Goal: Information Seeking & Learning: Learn about a topic

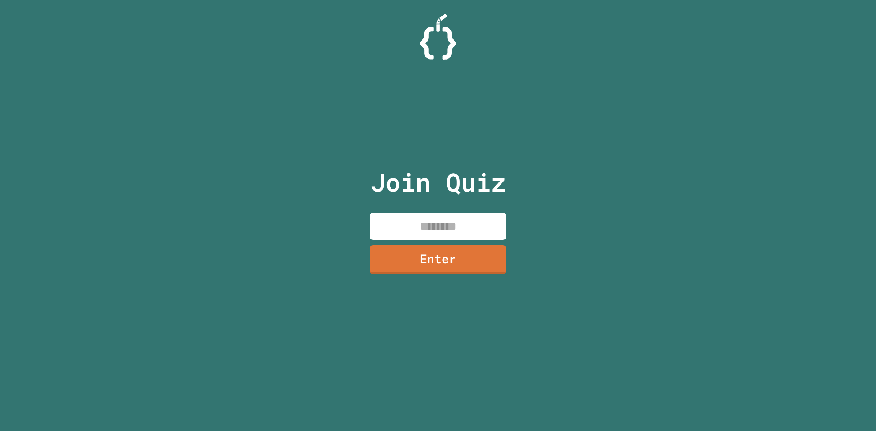
click at [464, 210] on div "Join Quiz Enter" at bounding box center [438, 216] width 154 height 386
click at [463, 213] on input at bounding box center [438, 226] width 137 height 27
type input "********"
click at [459, 247] on link "Enter" at bounding box center [438, 259] width 138 height 30
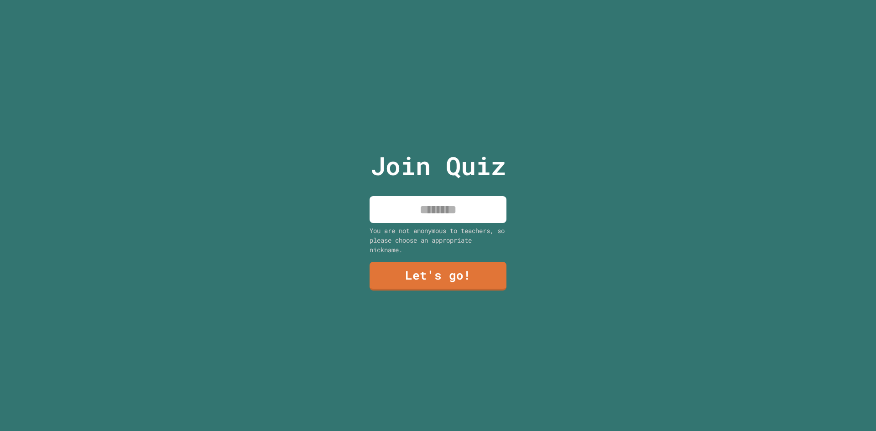
click at [456, 217] on input at bounding box center [438, 209] width 137 height 27
type input "*"
type input "******"
click at [423, 288] on div "Join Quiz ****** You are not anonymous to teachers, so please choose an appropr…" at bounding box center [438, 215] width 154 height 431
click at [434, 278] on link "Let's go!" at bounding box center [438, 276] width 137 height 30
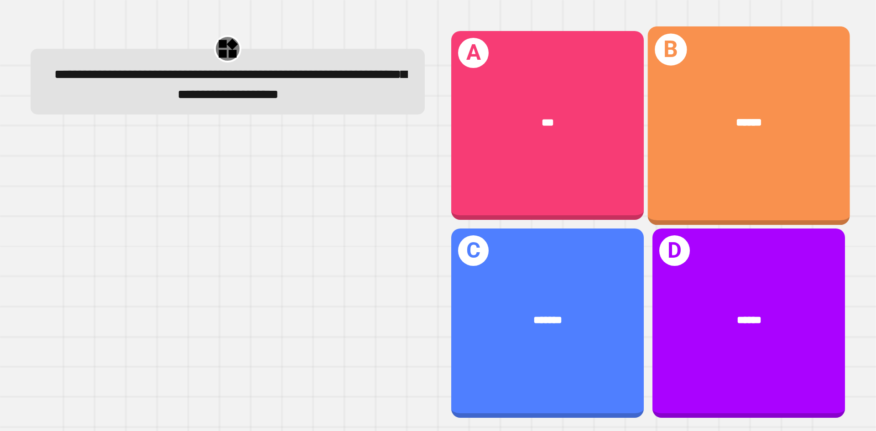
click at [836, 142] on div "******" at bounding box center [749, 122] width 202 height 61
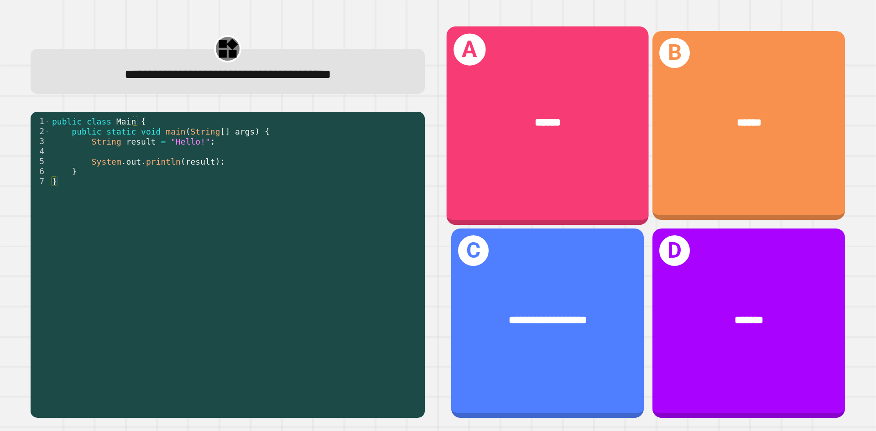
click at [502, 162] on div "A ******" at bounding box center [548, 125] width 202 height 199
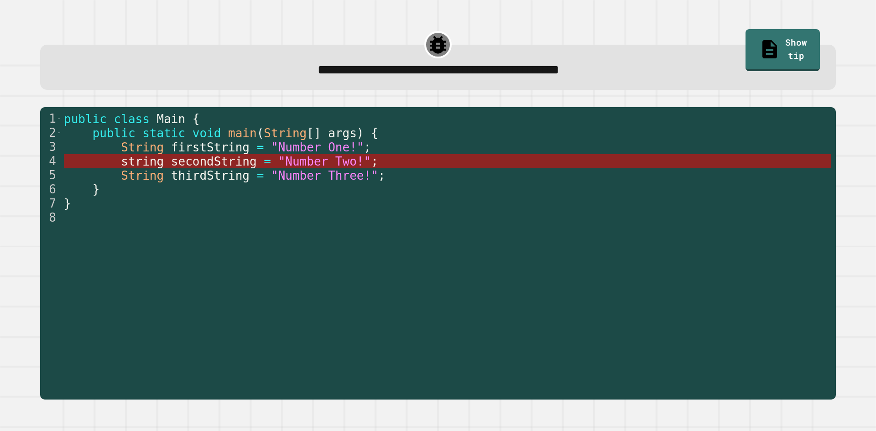
click at [171, 164] on span "secondString" at bounding box center [214, 162] width 86 height 14
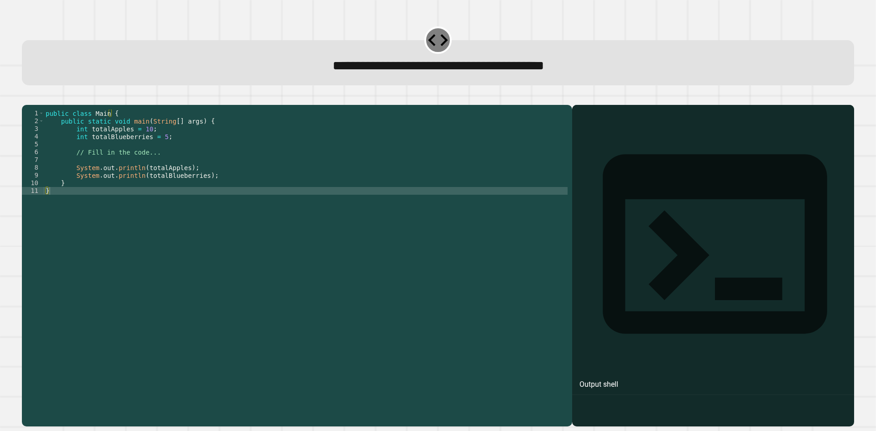
click at [143, 141] on div "public class Main { public static void main ( String [ ] args ) { int totalAppl…" at bounding box center [306, 257] width 524 height 295
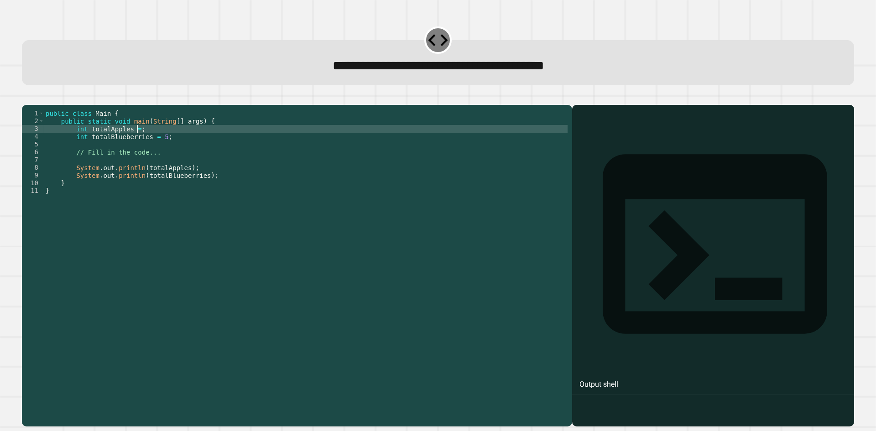
scroll to position [0, 6]
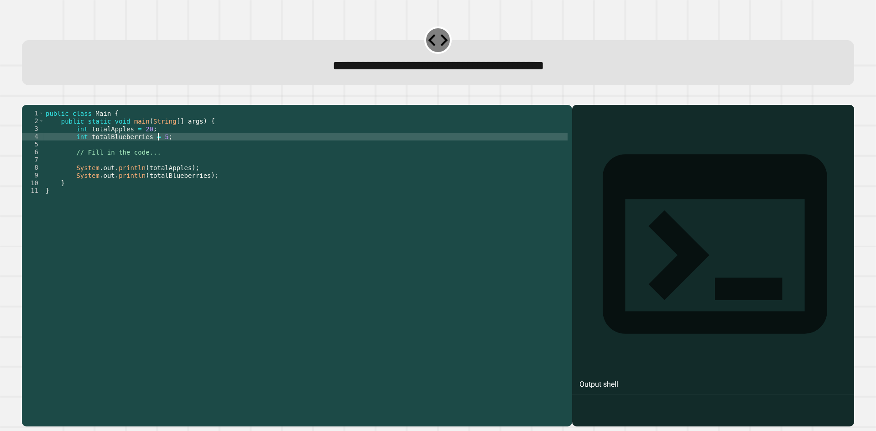
click at [157, 152] on div "public class Main { public static void main ( String [ ] args ) { int totalAppl…" at bounding box center [306, 257] width 524 height 295
click at [26, 98] on icon "button" at bounding box center [26, 98] width 0 height 0
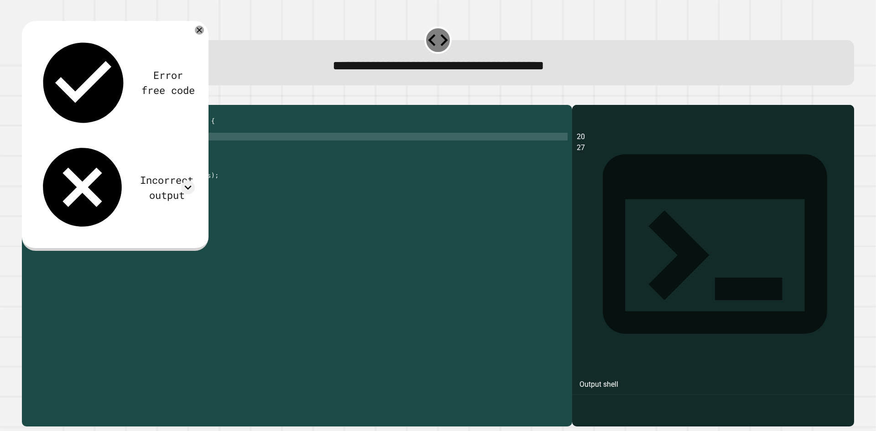
click at [139, 132] on div "public class Main { public static void main ( String [ ] args ) { int totalAppl…" at bounding box center [306, 257] width 524 height 295
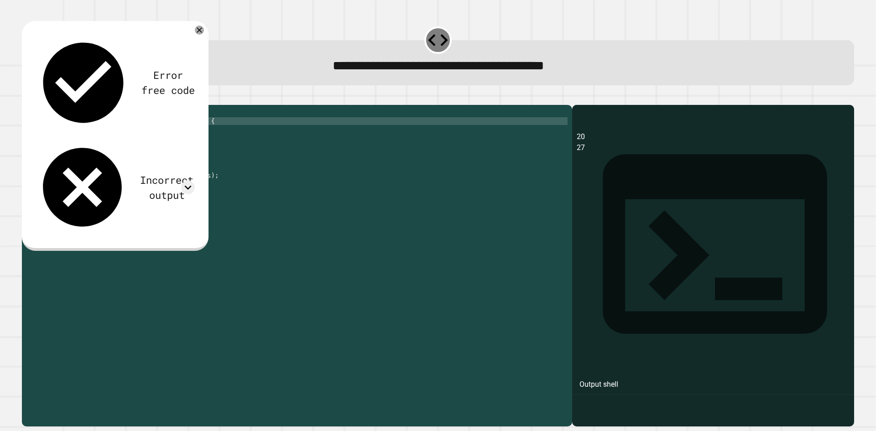
click at [144, 143] on div "public class Main { public static void main ( String [ ] args ) { int totalAppl…" at bounding box center [306, 257] width 524 height 295
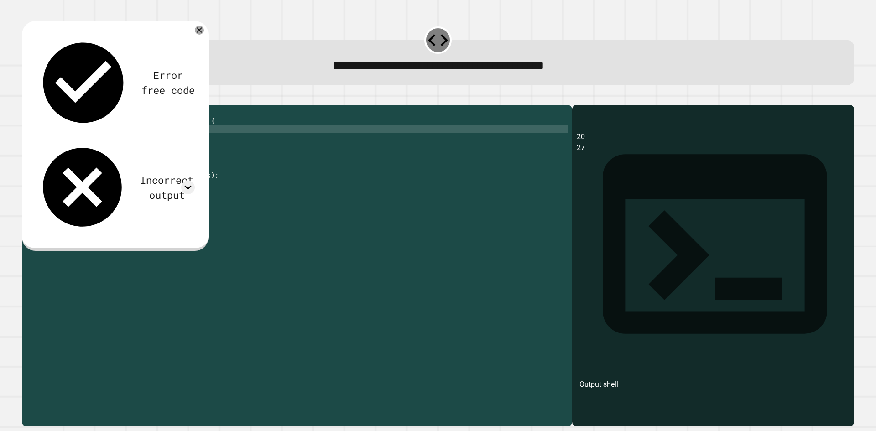
scroll to position [0, 6]
type textarea "**********"
click at [26, 98] on button "button" at bounding box center [26, 98] width 0 height 0
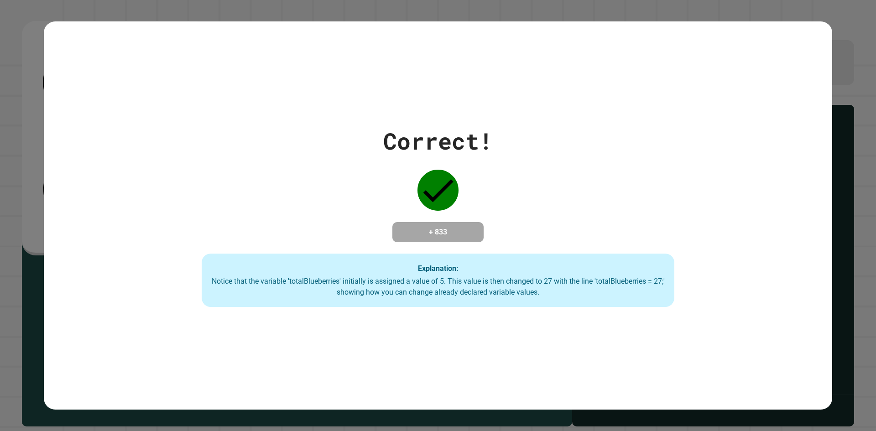
click at [567, 326] on div "Correct! + 833 Explanation: Notice that the variable 'totalBlueberries' initial…" at bounding box center [438, 215] width 789 height 388
click at [547, 278] on div "Notice that the variable 'totalBlueberries' initially is assigned a value of 5.…" at bounding box center [438, 287] width 455 height 22
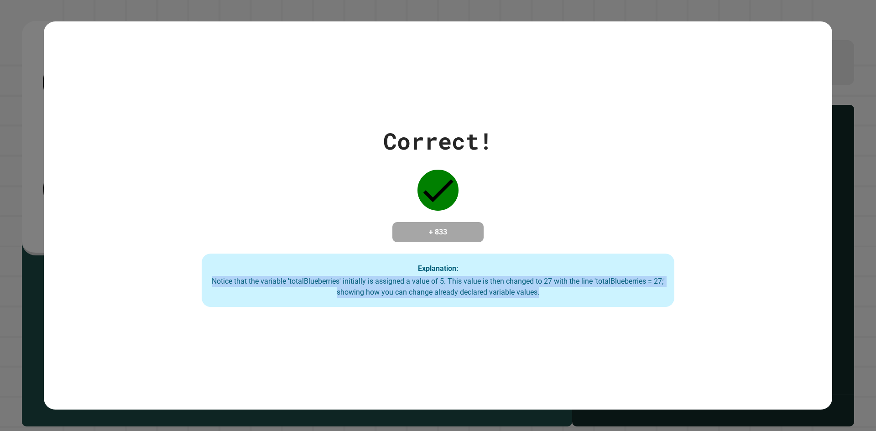
click at [547, 278] on div "Notice that the variable 'totalBlueberries' initially is assigned a value of 5.…" at bounding box center [438, 287] width 455 height 22
click at [549, 278] on div "Notice that the variable 'totalBlueberries' initially is assigned a value of 5.…" at bounding box center [438, 287] width 455 height 22
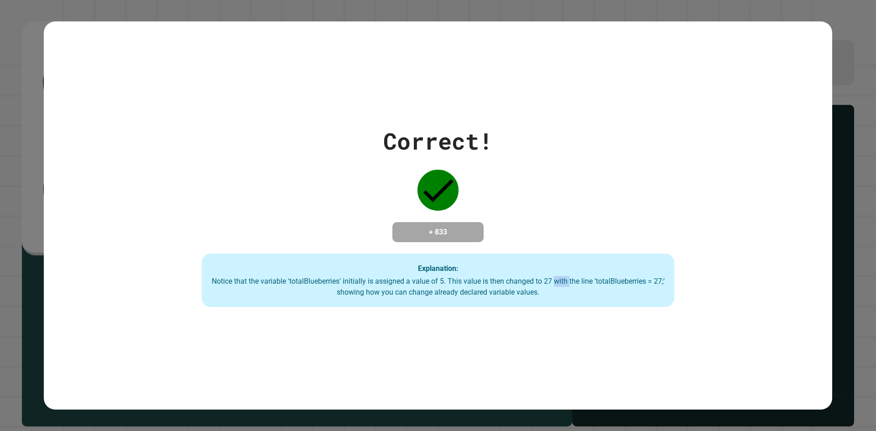
click at [549, 278] on div "Notice that the variable 'totalBlueberries' initially is assigned a value of 5.…" at bounding box center [438, 287] width 455 height 22
click at [553, 277] on div "Notice that the variable 'totalBlueberries' initially is assigned a value of 5.…" at bounding box center [438, 287] width 455 height 22
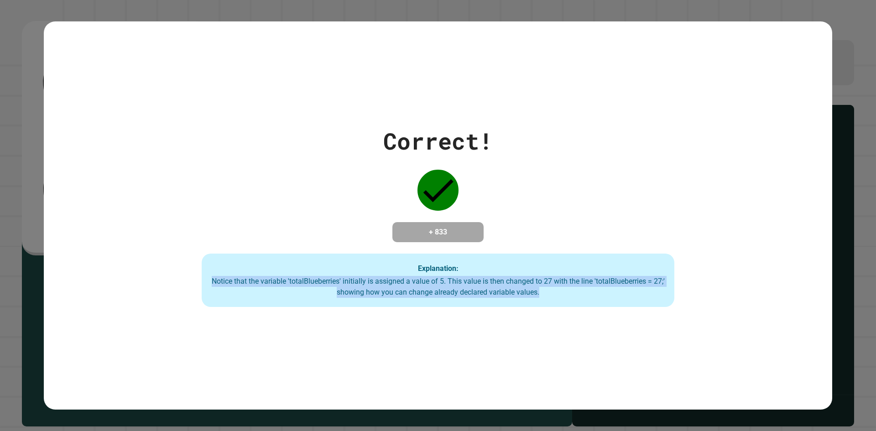
click at [553, 277] on div "Notice that the variable 'totalBlueberries' initially is assigned a value of 5.…" at bounding box center [438, 287] width 455 height 22
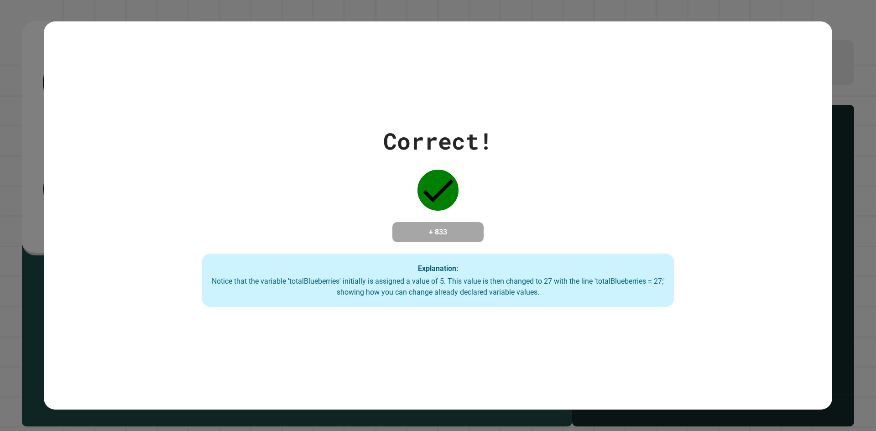
click at [0, 140] on div "Correct! + 833 Explanation: Notice that the variable 'totalBlueberries' initial…" at bounding box center [438, 215] width 876 height 431
click at [841, 146] on div "Correct! + 833 Explanation: Notice that the variable 'totalBlueberries' initial…" at bounding box center [438, 215] width 876 height 431
drag, startPoint x: 474, startPoint y: 288, endPoint x: 589, endPoint y: 282, distance: 115.6
click at [589, 282] on div "Notice that the variable 'totalBlueberries' initially is assigned a value of 5.…" at bounding box center [438, 287] width 455 height 22
click at [590, 282] on div "Notice that the variable 'totalBlueberries' initially is assigned a value of 5.…" at bounding box center [438, 287] width 455 height 22
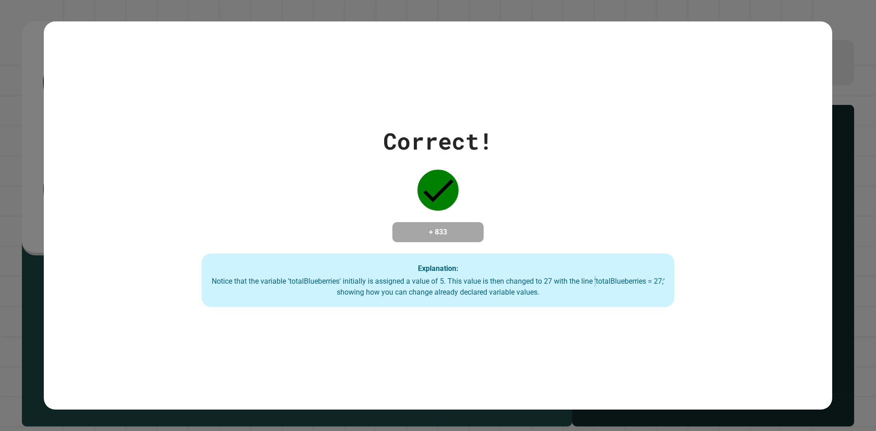
click at [590, 282] on div "Notice that the variable 'totalBlueberries' initially is assigned a value of 5.…" at bounding box center [438, 287] width 455 height 22
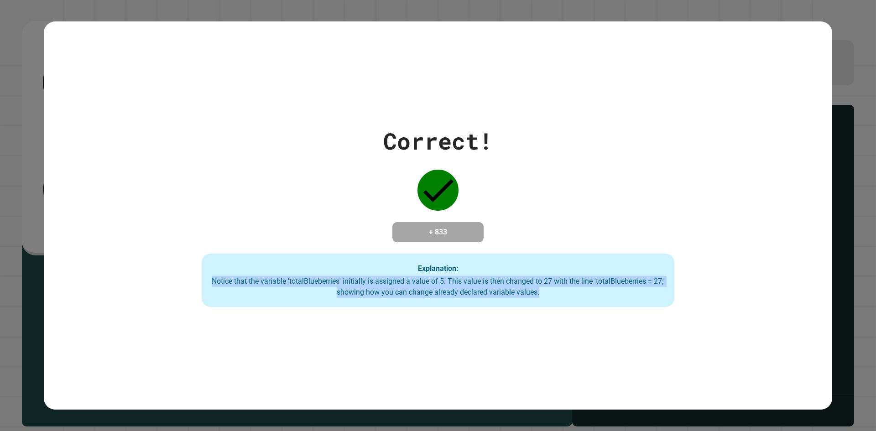
click at [590, 282] on div "Notice that the variable 'totalBlueberries' initially is assigned a value of 5.…" at bounding box center [438, 287] width 455 height 22
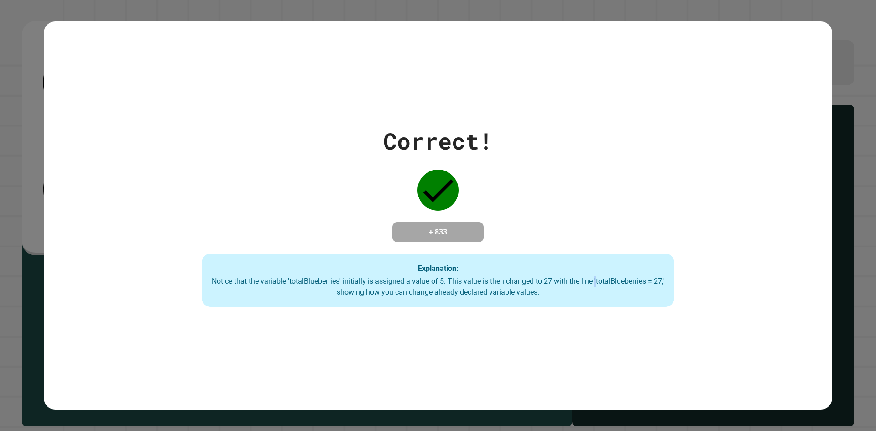
click at [590, 282] on div "Notice that the variable 'totalBlueberries' initially is assigned a value of 5.…" at bounding box center [438, 287] width 455 height 22
drag, startPoint x: 582, startPoint y: 285, endPoint x: 577, endPoint y: 283, distance: 5.5
click at [577, 283] on div "Notice that the variable 'totalBlueberries' initially is assigned a value of 5.…" at bounding box center [438, 287] width 455 height 22
drag, startPoint x: 575, startPoint y: 282, endPoint x: 663, endPoint y: 281, distance: 87.6
click at [663, 281] on div "Explanation: Notice that the variable 'totalBlueberries' initially is assigned …" at bounding box center [438, 281] width 473 height 54
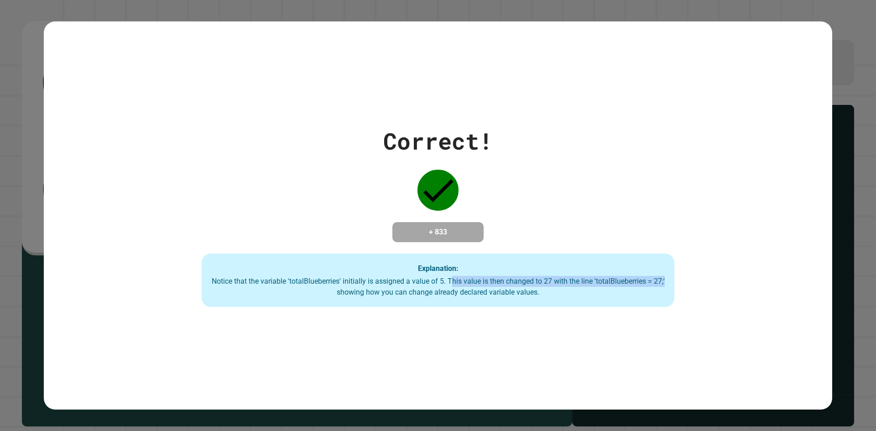
drag, startPoint x: 448, startPoint y: 285, endPoint x: 662, endPoint y: 280, distance: 213.6
click at [662, 280] on div "Notice that the variable 'totalBlueberries' initially is assigned a value of 5.…" at bounding box center [438, 287] width 455 height 22
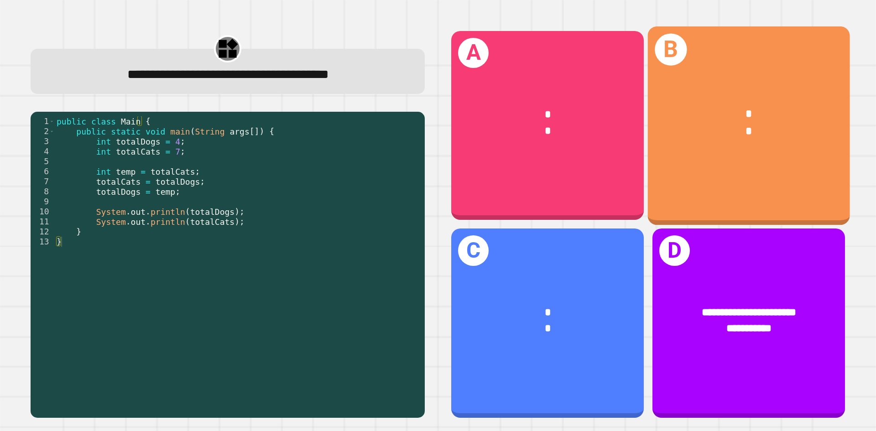
click at [802, 158] on div "* *" at bounding box center [749, 123] width 202 height 78
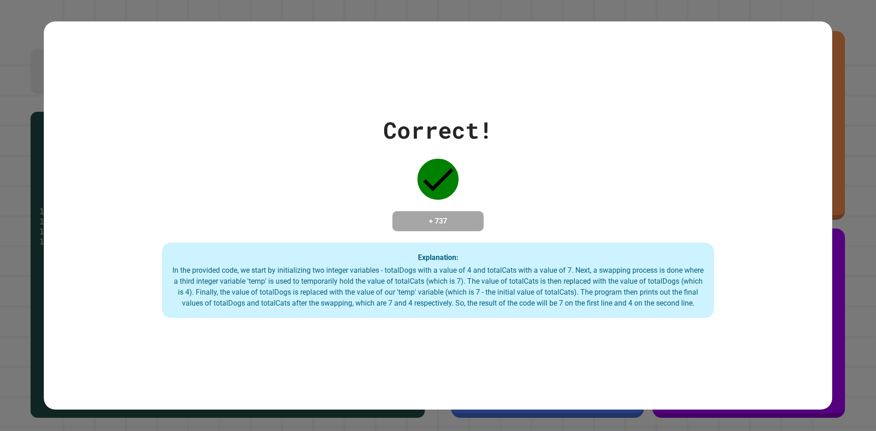
click at [675, 173] on div "Correct! + 737 Explanation: In the provided code, we start by initializing two …" at bounding box center [438, 215] width 789 height 205
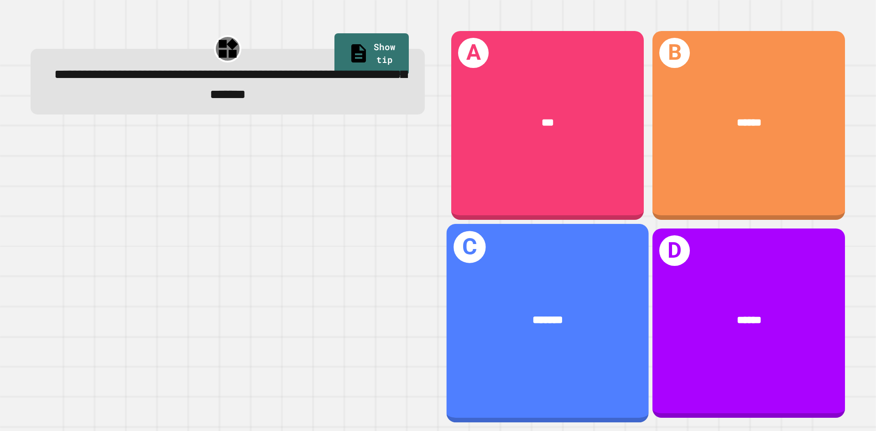
click at [576, 290] on div "*******" at bounding box center [548, 320] width 202 height 61
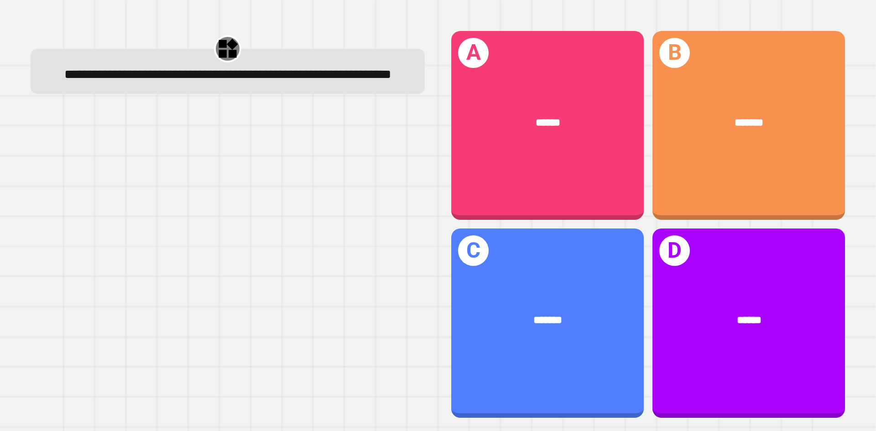
drag, startPoint x: 516, startPoint y: 115, endPoint x: 523, endPoint y: 111, distance: 8.0
click at [523, 115] on div "******" at bounding box center [548, 123] width 150 height 16
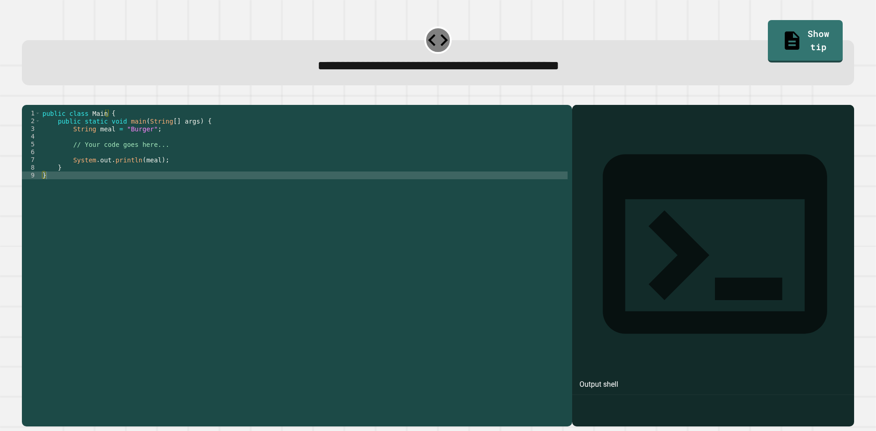
click at [134, 140] on div "public class Main { public static void main ( String [ ] args ) { String meal =…" at bounding box center [304, 257] width 527 height 295
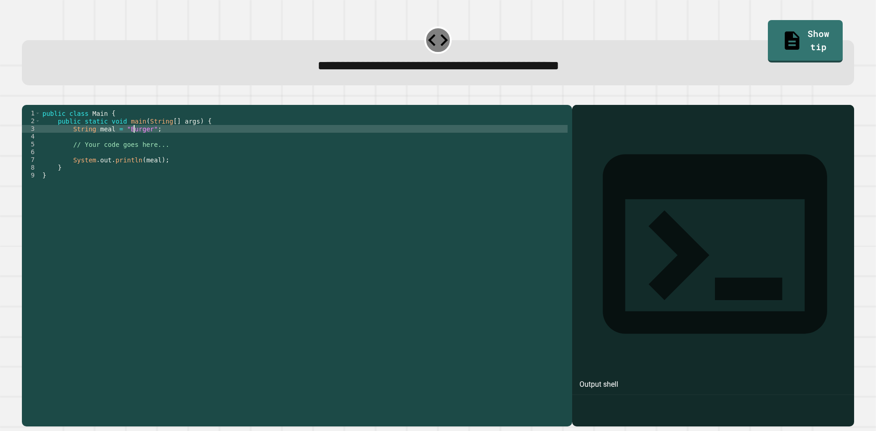
click at [137, 140] on div "public class Main { public static void main ( String [ ] args ) { String meal =…" at bounding box center [304, 257] width 527 height 295
click at [140, 139] on div "public class Main { public static void main ( String [ ] args ) { String meal =…" at bounding box center [304, 257] width 527 height 295
click at [136, 142] on div "public class Main { public static void main ( String [ ] args ) { String meal =…" at bounding box center [304, 257] width 527 height 295
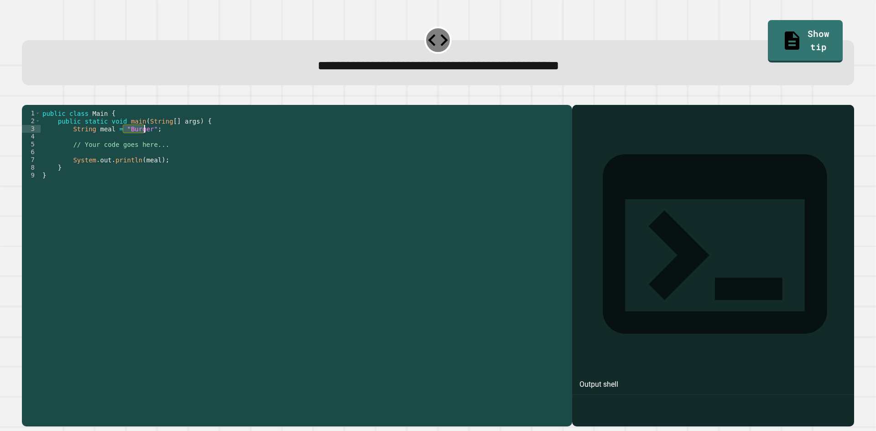
click at [136, 142] on div "public class Main { public static void main ( String [ ] args ) { String meal =…" at bounding box center [304, 257] width 527 height 295
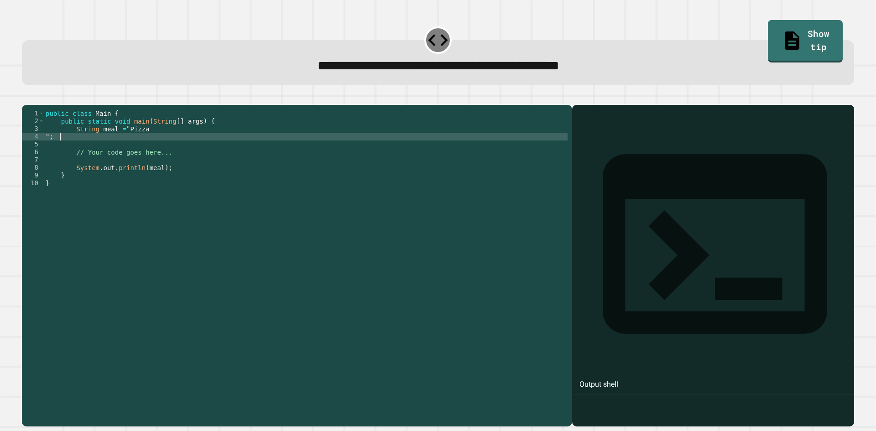
scroll to position [0, 0]
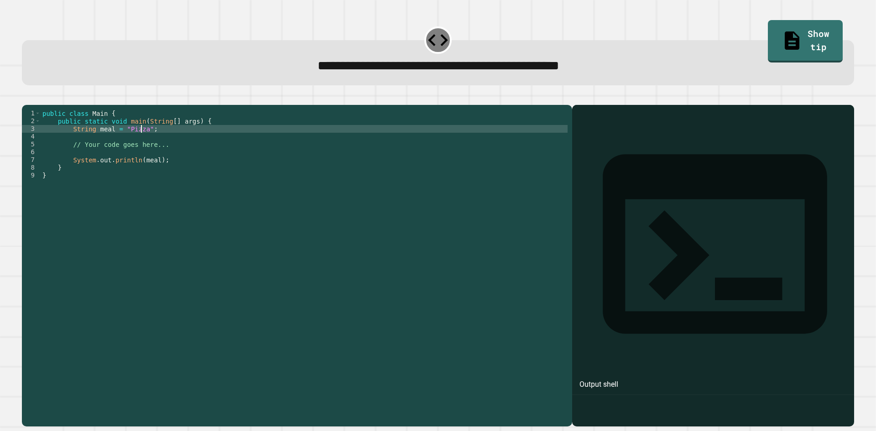
type textarea "**********"
click at [43, 105] on div at bounding box center [438, 99] width 832 height 11
click at [40, 105] on div at bounding box center [438, 99] width 832 height 11
click at [26, 98] on button "button" at bounding box center [26, 98] width 0 height 0
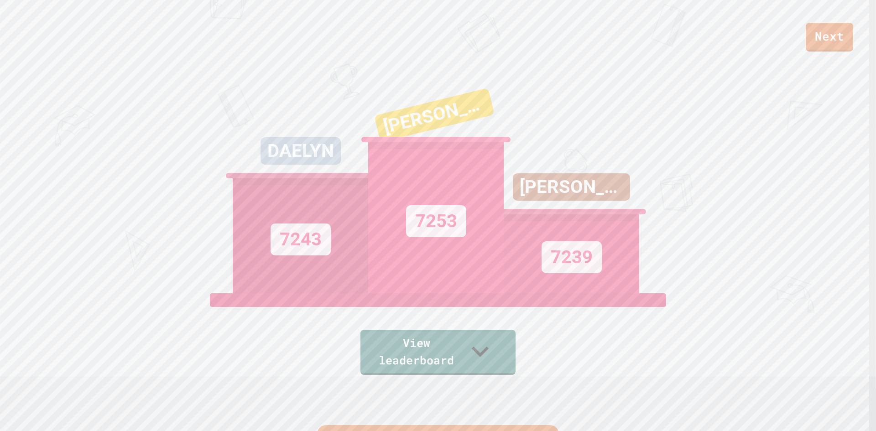
scroll to position [46, 0]
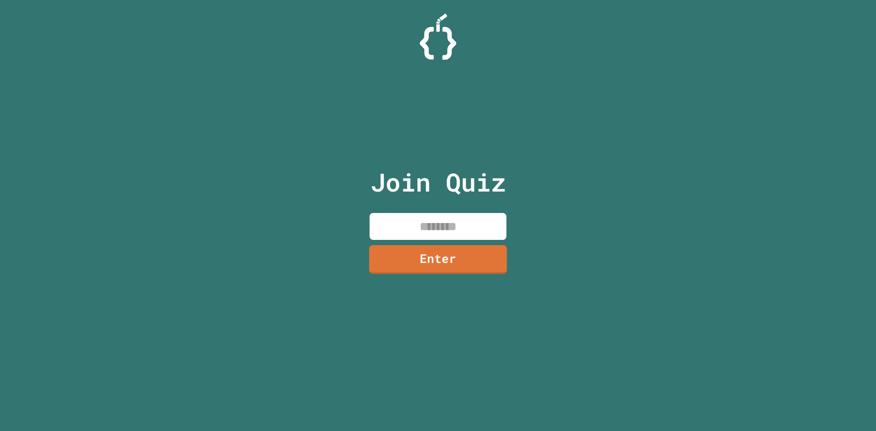
click at [410, 247] on link "Enter" at bounding box center [438, 259] width 138 height 29
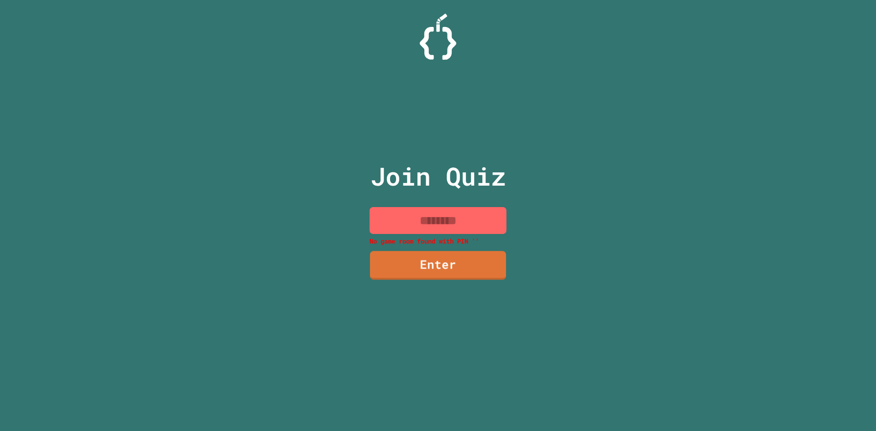
click at [409, 231] on input at bounding box center [438, 220] width 137 height 27
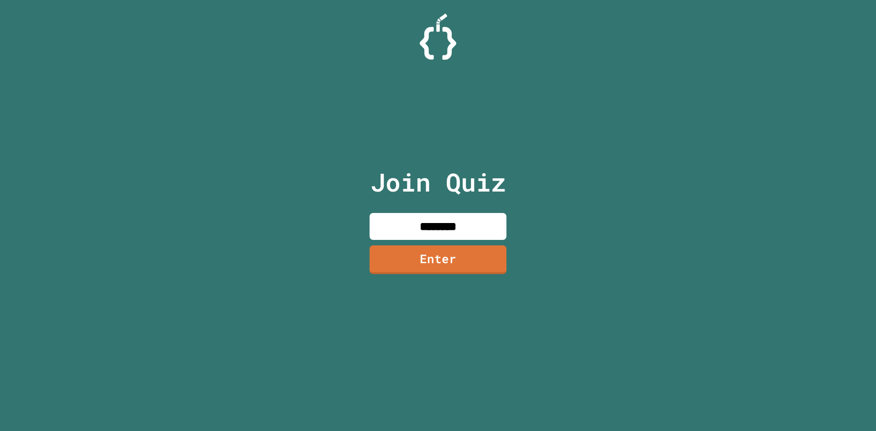
type input "********"
click at [429, 260] on link "Enter" at bounding box center [438, 259] width 130 height 30
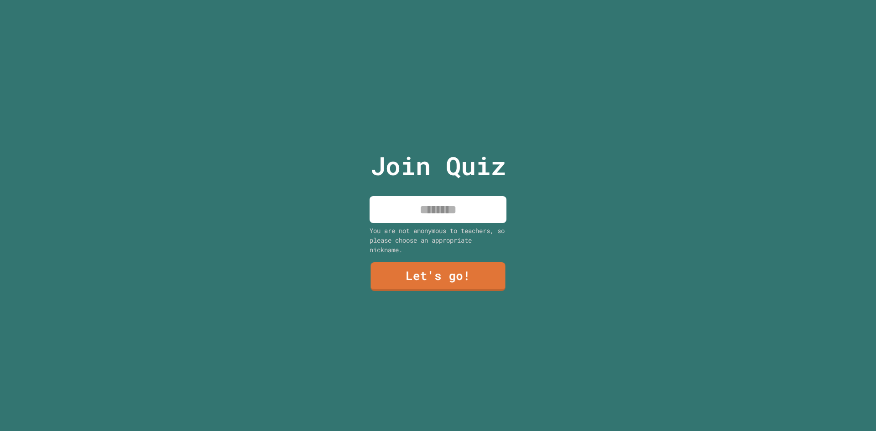
click at [404, 204] on input at bounding box center [438, 209] width 137 height 27
type input "******"
click at [436, 301] on div "Join Quiz ****** You are not anonymous to teachers, so please choose an appropr…" at bounding box center [438, 215] width 154 height 431
click at [420, 273] on link "Let's go!" at bounding box center [437, 275] width 127 height 30
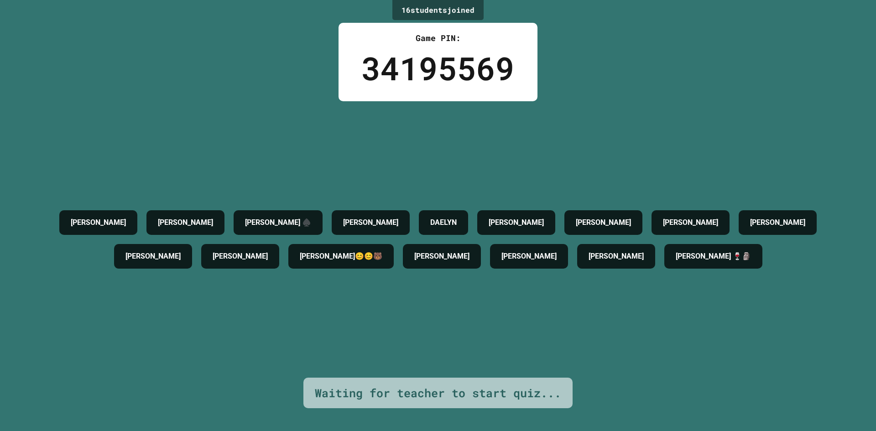
click at [382, 251] on h4 "[PERSON_NAME]😊😊🐻" at bounding box center [341, 256] width 83 height 11
click at [382, 251] on h4 "XANDER😊😊🐻" at bounding box center [341, 256] width 83 height 11
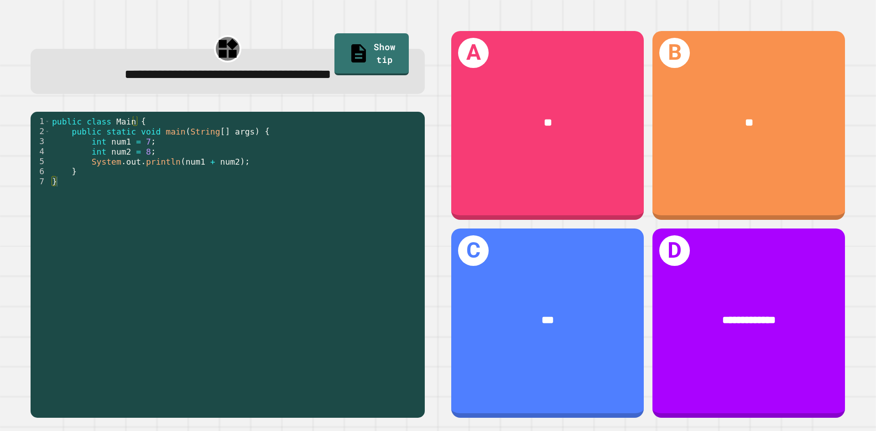
click at [126, 149] on div "public class Main { public static void main ( String [ ] args ) { int num1 = 7 …" at bounding box center [235, 261] width 370 height 291
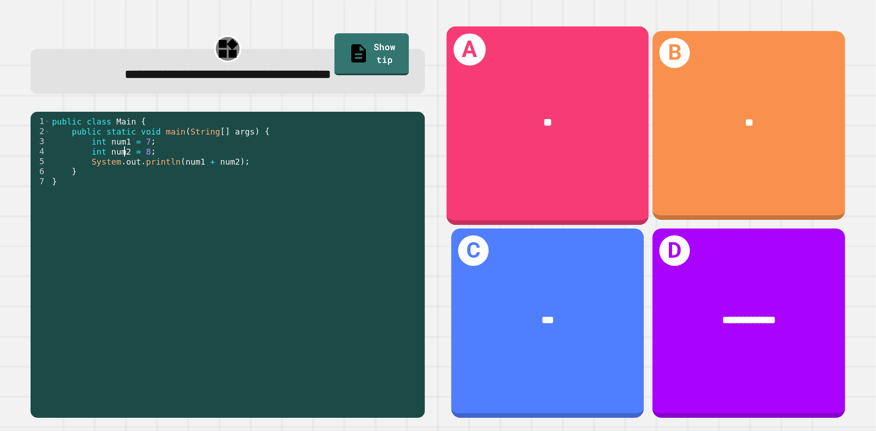
click at [603, 145] on div "**" at bounding box center [548, 122] width 202 height 61
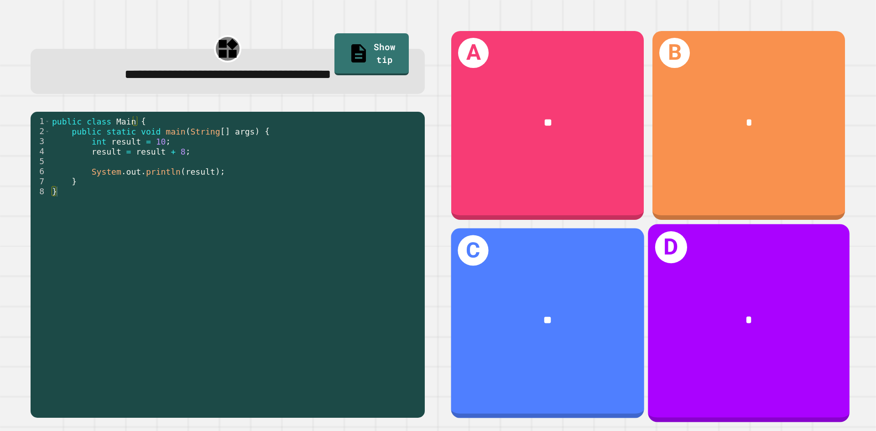
click at [523, 298] on div "**" at bounding box center [547, 321] width 193 height 58
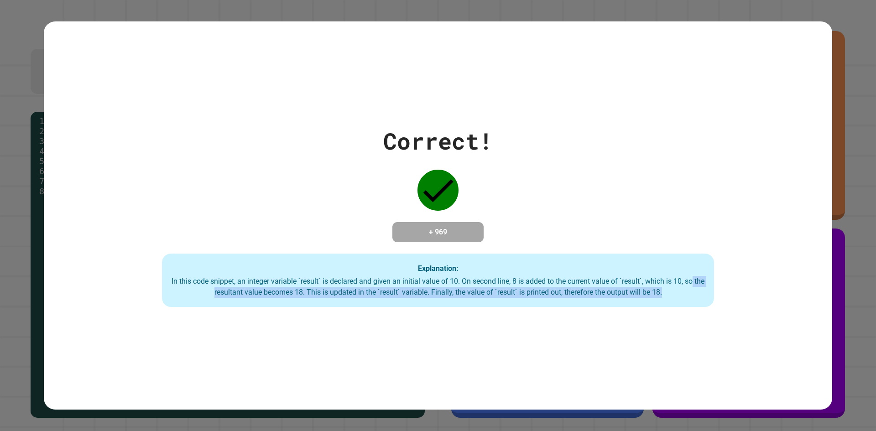
drag, startPoint x: 865, startPoint y: 295, endPoint x: 221, endPoint y: -10, distance: 713.0
click at [221, 0] on html "**********" at bounding box center [438, 215] width 876 height 431
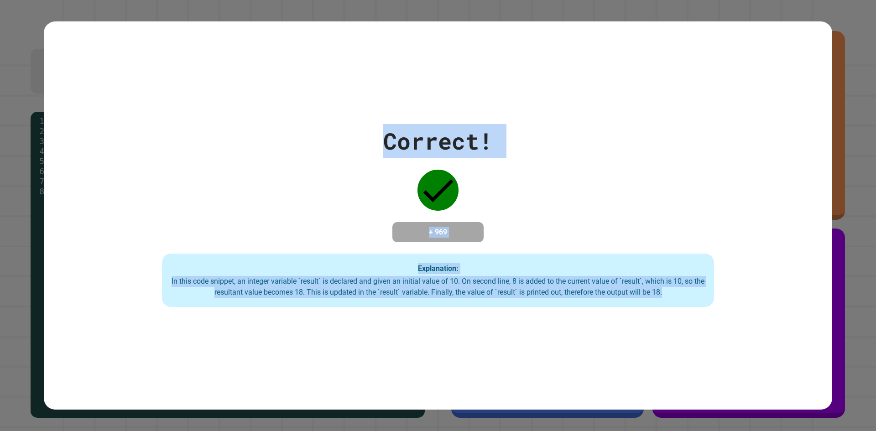
click at [592, 277] on div "Explanation: In this code snippet, an integer variable `result` is declared and…" at bounding box center [438, 281] width 552 height 54
click at [587, 279] on div "In this code snippet, an integer variable `result` is declared and given an ini…" at bounding box center [438, 287] width 534 height 22
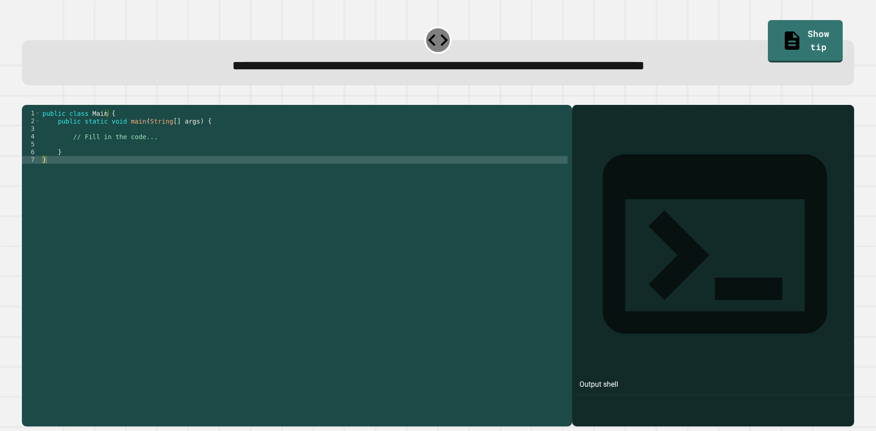
click at [165, 151] on div "public class Main { public static void main ( String [ ] args ) { // Fill in th…" at bounding box center [304, 257] width 527 height 295
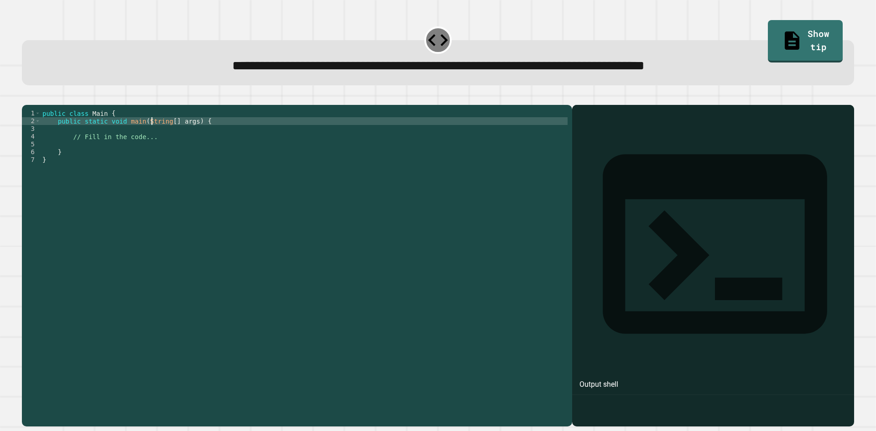
click at [152, 134] on div "public class Main { public static void main ( String [ ] args ) { // Fill in th…" at bounding box center [304, 257] width 527 height 295
click at [149, 141] on div "public class Main { public static void main ( String [ ] args ) { // Fill in th…" at bounding box center [304, 257] width 527 height 295
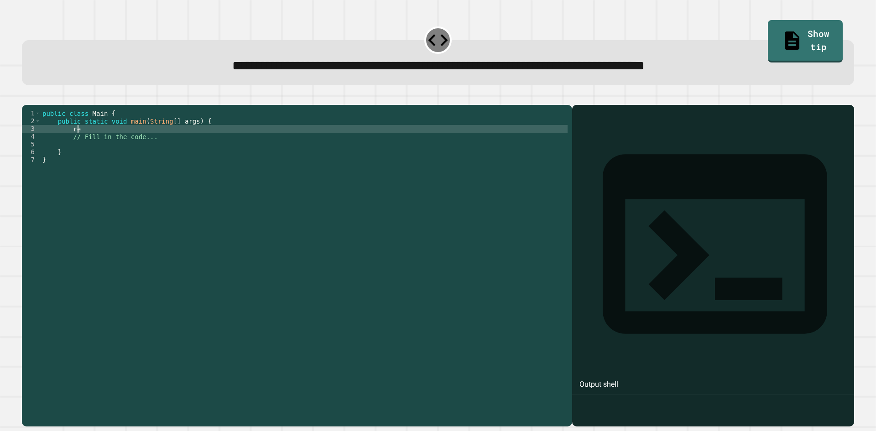
type textarea "*"
type textarea "**********"
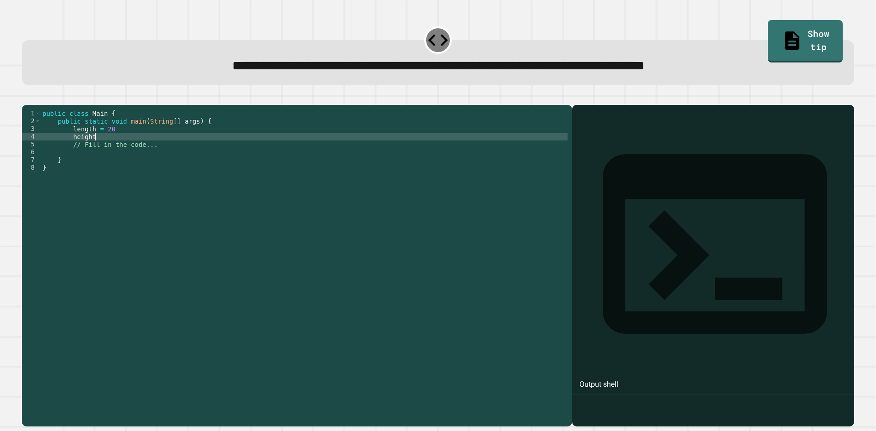
scroll to position [0, 4]
type textarea "**********"
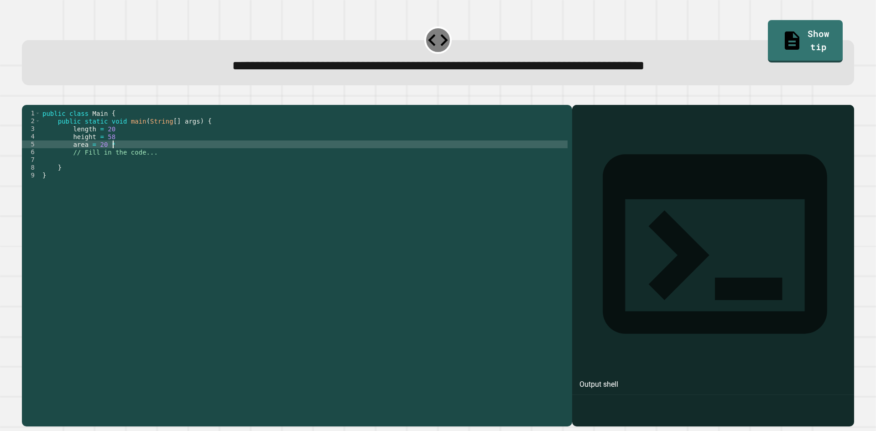
scroll to position [0, 5]
type textarea "**********"
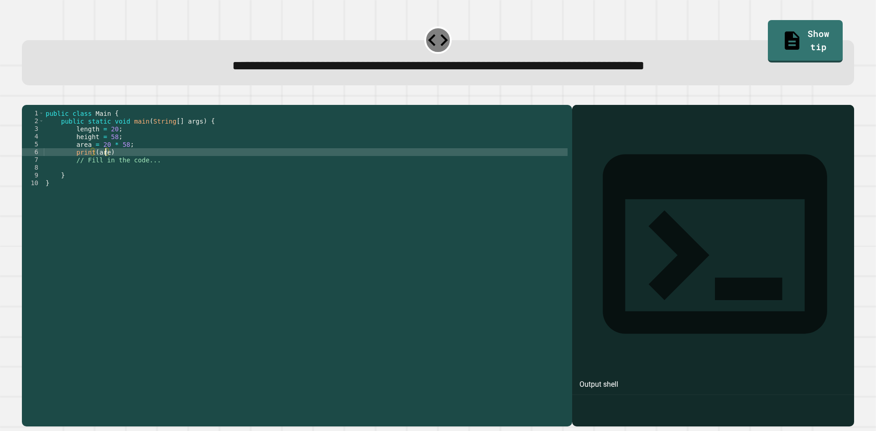
scroll to position [0, 4]
click at [42, 97] on div at bounding box center [438, 99] width 832 height 11
click at [26, 98] on icon "button" at bounding box center [26, 98] width 0 height 0
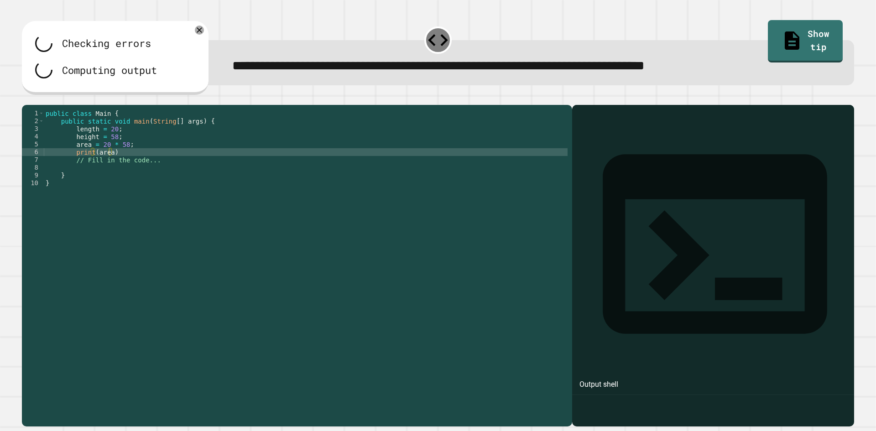
click at [122, 172] on div "public class Main { public static void main ( String [ ] args ) { length = 20 ;…" at bounding box center [306, 257] width 524 height 295
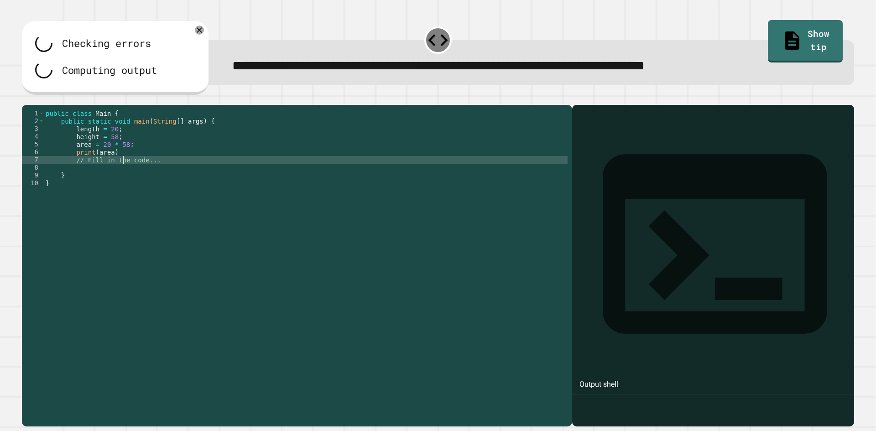
click at [119, 167] on div "public class Main { public static void main ( String [ ] args ) { length = 20 ;…" at bounding box center [306, 257] width 524 height 295
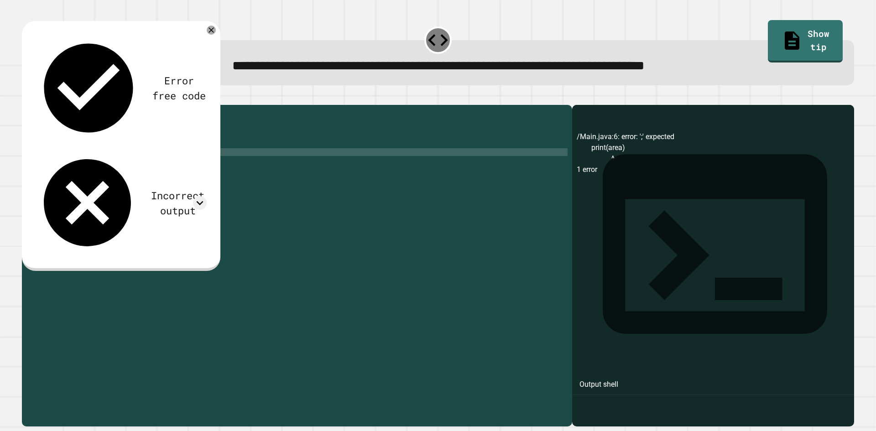
scroll to position [0, 5]
click at [26, 98] on icon "button" at bounding box center [26, 98] width 0 height 0
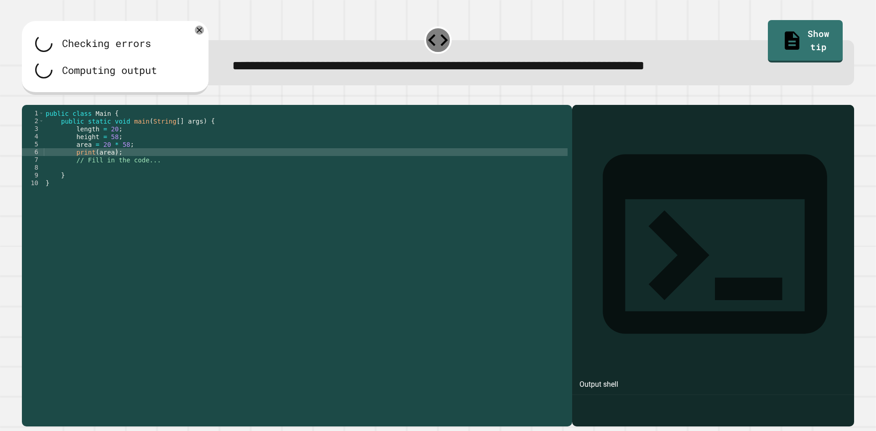
click at [34, 100] on div at bounding box center [438, 99] width 832 height 11
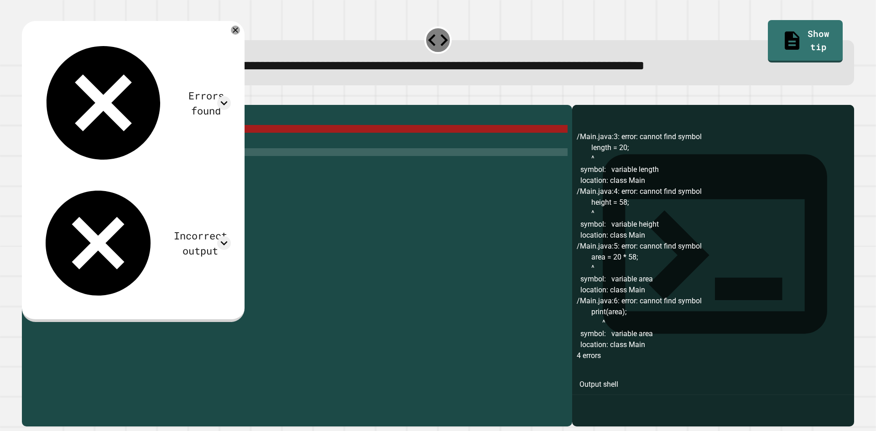
click at [83, 167] on div "public class Main { public static void main ( String [ ] args ) { length = 20 ;…" at bounding box center [306, 257] width 524 height 295
click at [167, 202] on div "public class Main { public static void main ( String [ ] args ) { length = 20 ;…" at bounding box center [306, 257] width 524 height 295
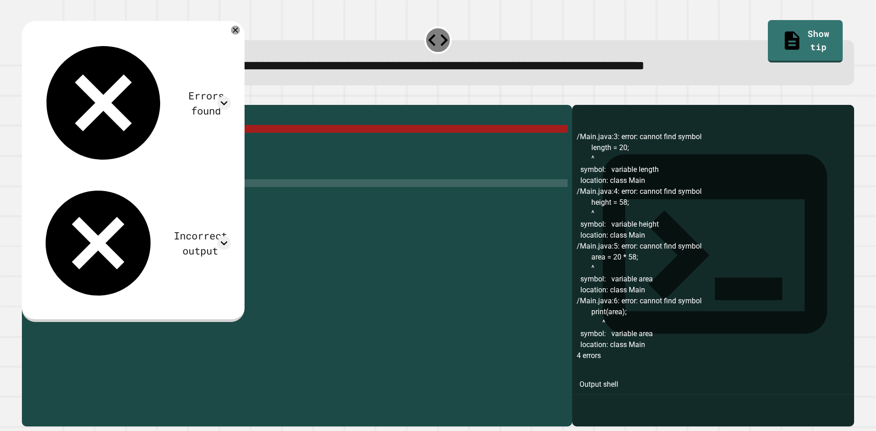
scroll to position [0, 0]
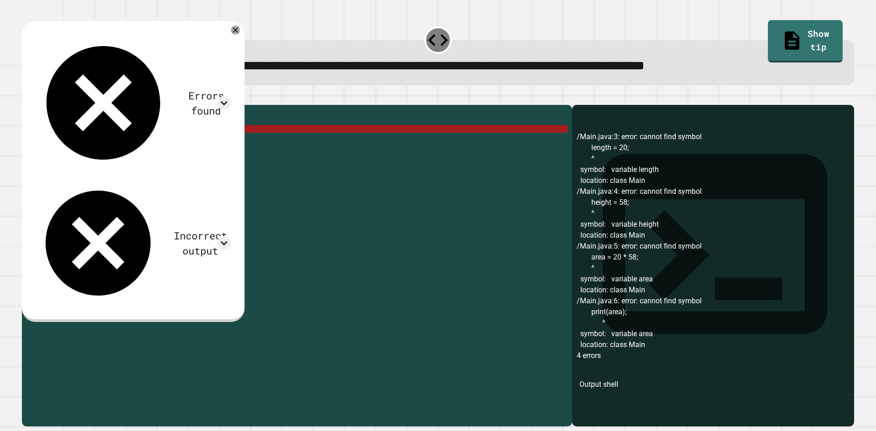
drag, startPoint x: 101, startPoint y: 166, endPoint x: 73, endPoint y: 167, distance: 28.8
click at [73, 167] on div "public class Main { public static void main ( String [ ] args ) { length = 20 ;…" at bounding box center [306, 257] width 524 height 295
paste textarea "********"
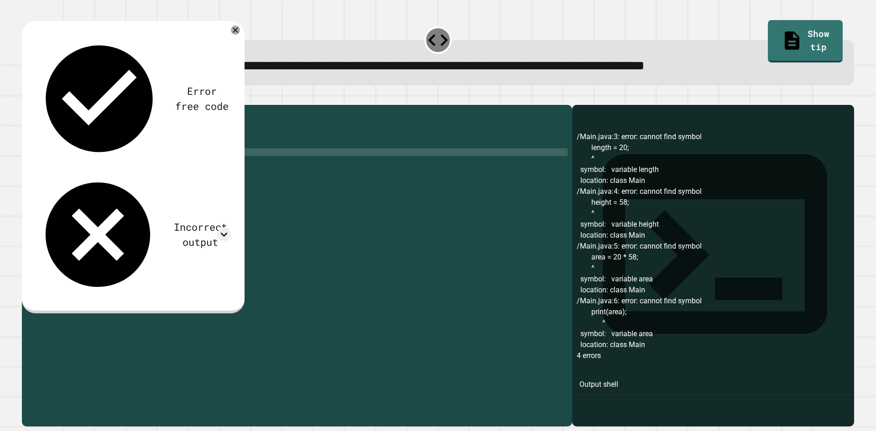
click at [140, 165] on div "public class Main { public static void main ( String [ ] args ) { length = 20 ;…" at bounding box center [306, 257] width 524 height 295
click at [33, 95] on div "Error free code /Main.java:3: error: cannot find symbol length = 20; ^ symbol: …" at bounding box center [133, 167] width 223 height 293
click at [26, 98] on icon "button" at bounding box center [26, 98] width 0 height 0
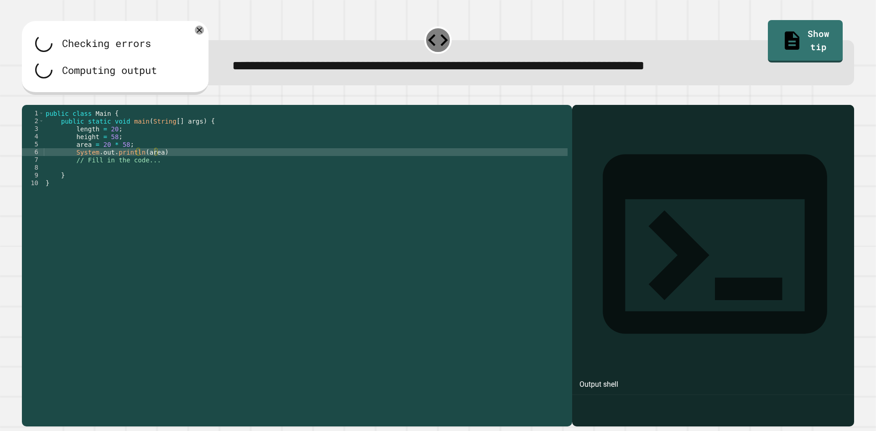
click at [181, 166] on div "public class Main { public static void main ( String [ ] args ) { length = 20 ;…" at bounding box center [306, 257] width 524 height 295
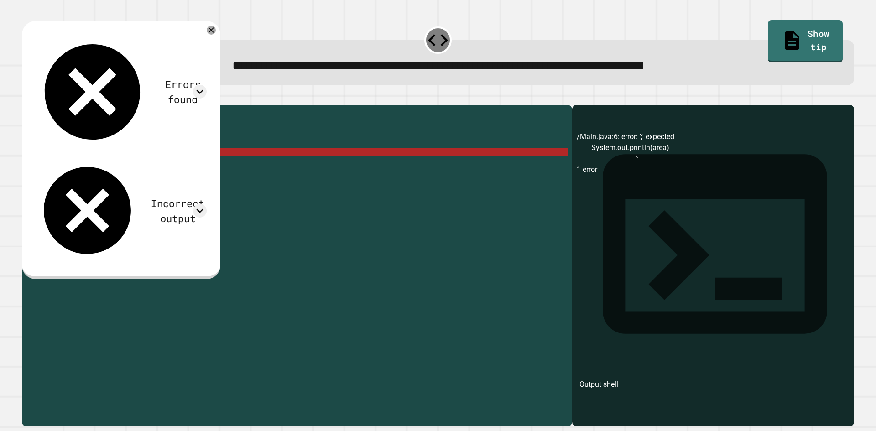
click at [26, 98] on button "button" at bounding box center [26, 98] width 0 height 0
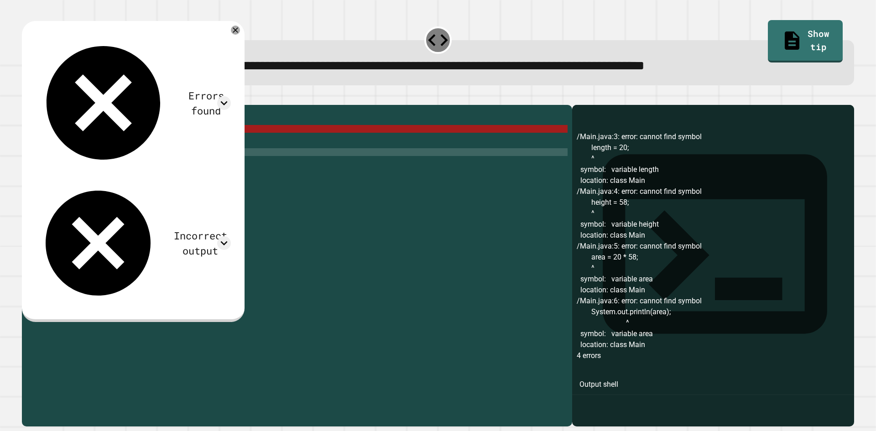
click at [240, 33] on icon at bounding box center [235, 30] width 9 height 9
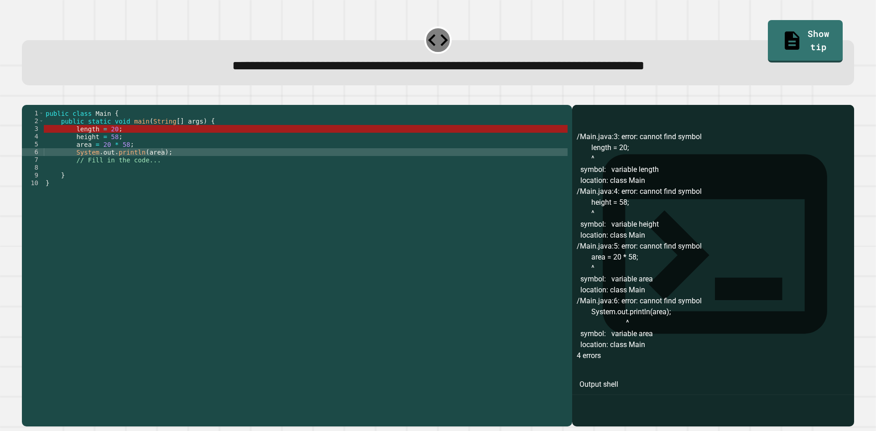
click at [65, 140] on div "public class Main { public static void main ( String [ ] args ) { length = 20 ;…" at bounding box center [306, 257] width 524 height 295
click at [75, 145] on div "public class Main { public static void main ( String [ ] args ) { length = 20 ;…" at bounding box center [306, 257] width 524 height 295
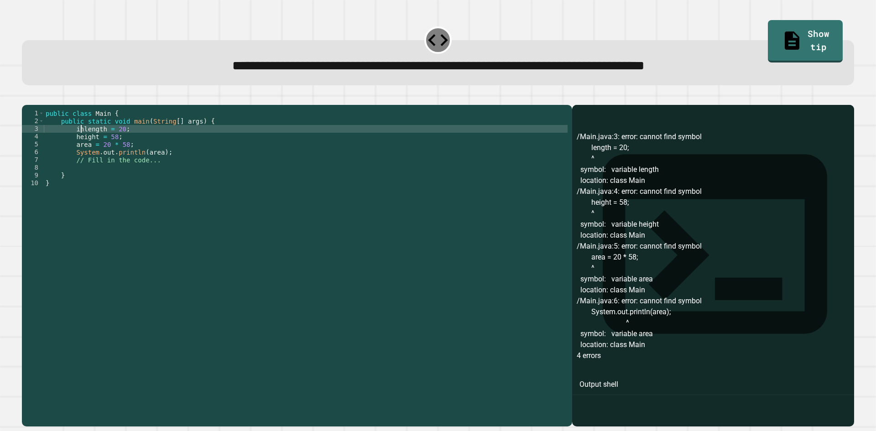
scroll to position [0, 3]
click at [52, 145] on div "public class Main { public static void main ( String [ ] args ) { int length = …" at bounding box center [306, 257] width 524 height 295
click at [65, 152] on div "public class Main { public static void main ( String [ ] args ) { int length = …" at bounding box center [306, 257] width 524 height 295
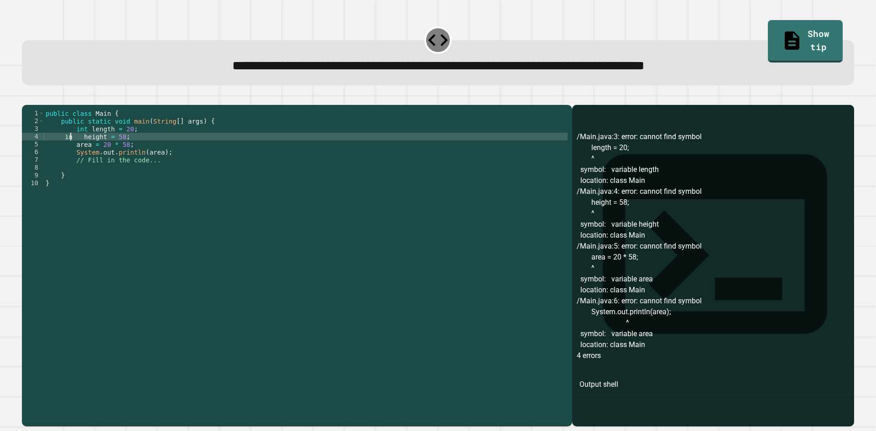
scroll to position [0, 2]
click at [69, 158] on div "public class Main { public static void main ( String [ ] args ) { int length = …" at bounding box center [306, 257] width 524 height 295
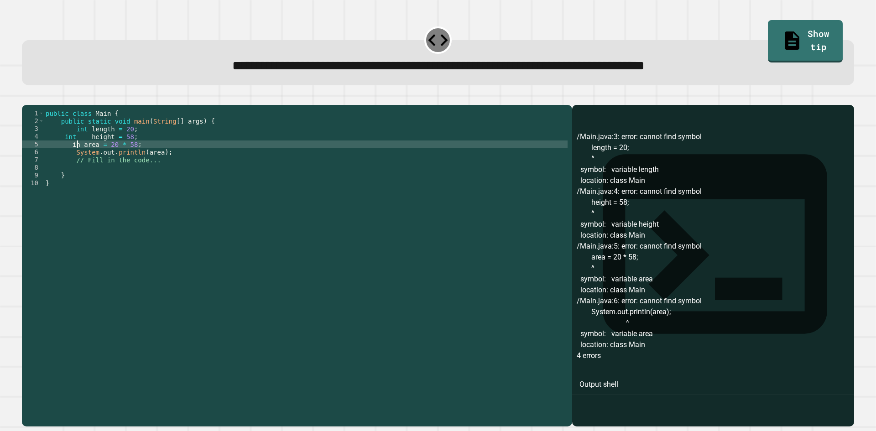
scroll to position [0, 3]
type textarea "**********"
click at [26, 98] on icon "button" at bounding box center [26, 98] width 0 height 0
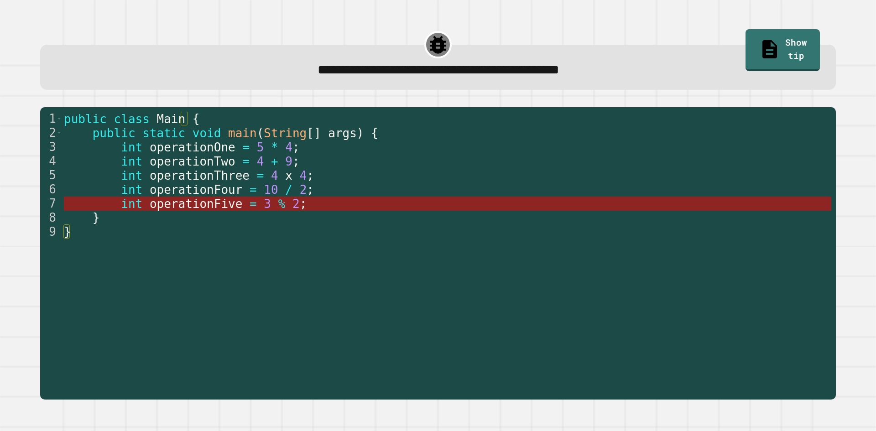
click at [163, 202] on span "operationFive" at bounding box center [195, 204] width 93 height 14
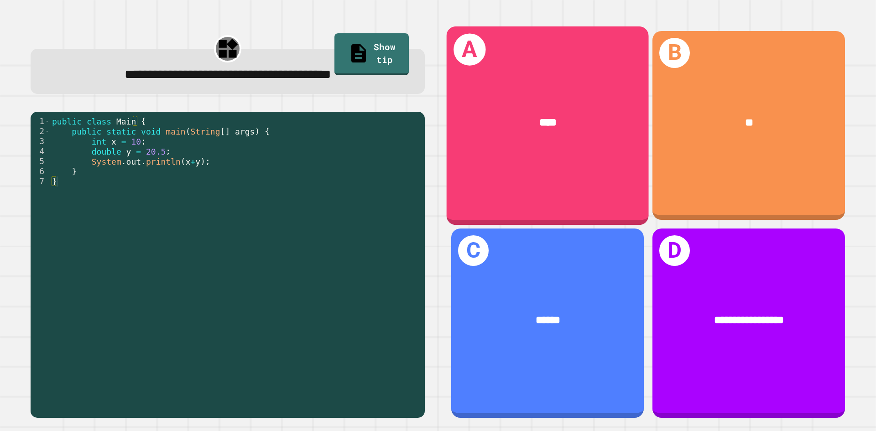
click at [574, 143] on div "****" at bounding box center [548, 122] width 202 height 61
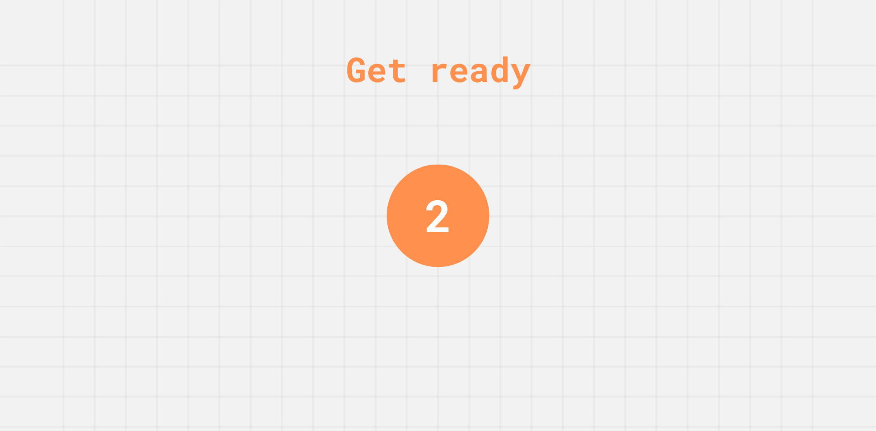
drag, startPoint x: 195, startPoint y: 276, endPoint x: 261, endPoint y: 287, distance: 66.6
click at [195, 276] on div "Get ready 2" at bounding box center [438, 215] width 876 height 431
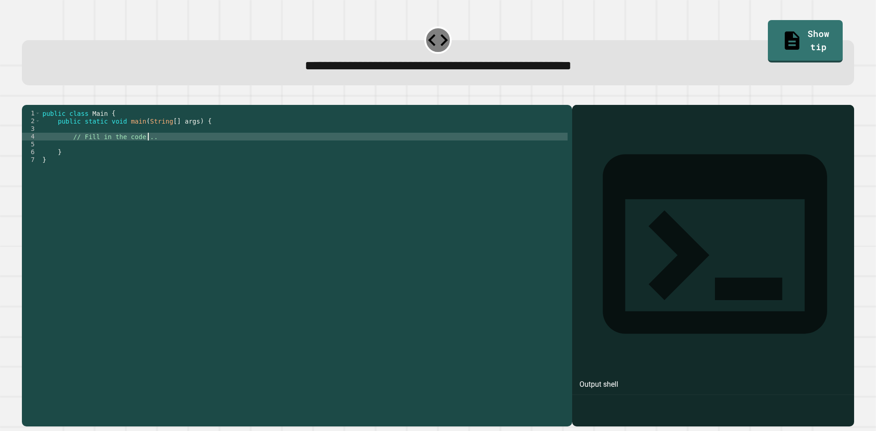
click at [224, 151] on div "public class Main { public static void main ( String [ ] args ) { // Fill in th…" at bounding box center [304, 257] width 527 height 295
click at [180, 146] on div "public class Main { public static void main ( String [ ] args ) { // Fill in th…" at bounding box center [304, 257] width 527 height 295
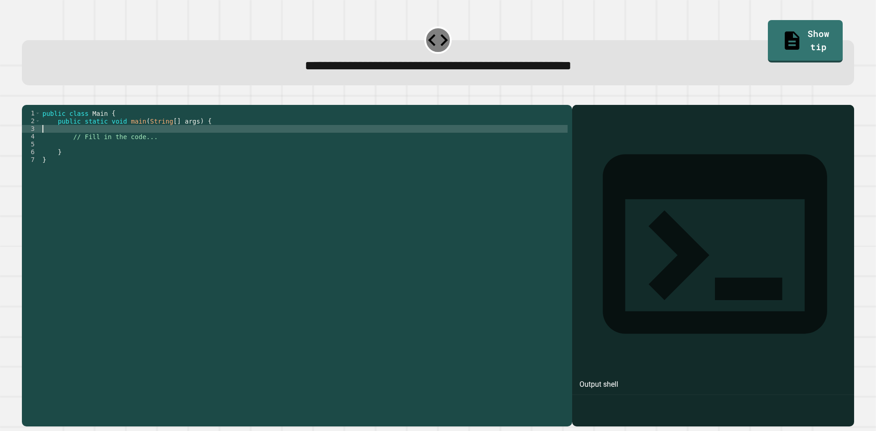
click at [180, 145] on div "public class Main { public static void main ( String [ ] args ) { // Fill in th…" at bounding box center [304, 257] width 527 height 295
type textarea "**********"
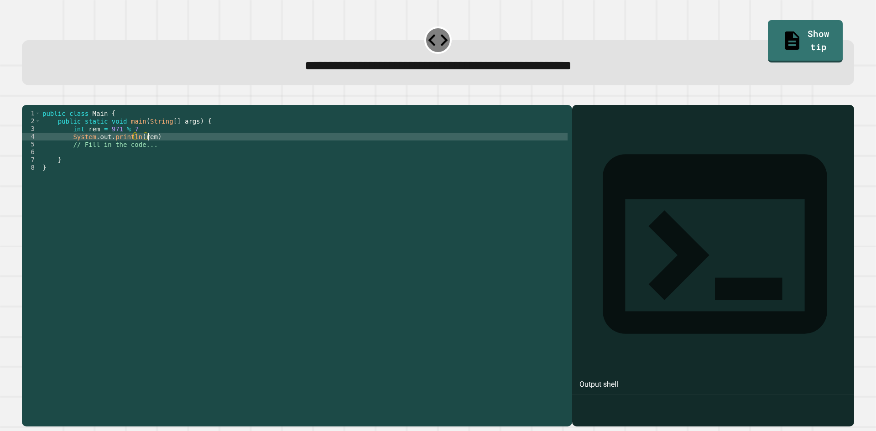
scroll to position [0, 7]
click at [30, 92] on div "**********" at bounding box center [437, 260] width 841 height 341
click at [26, 98] on icon "button" at bounding box center [26, 98] width 0 height 0
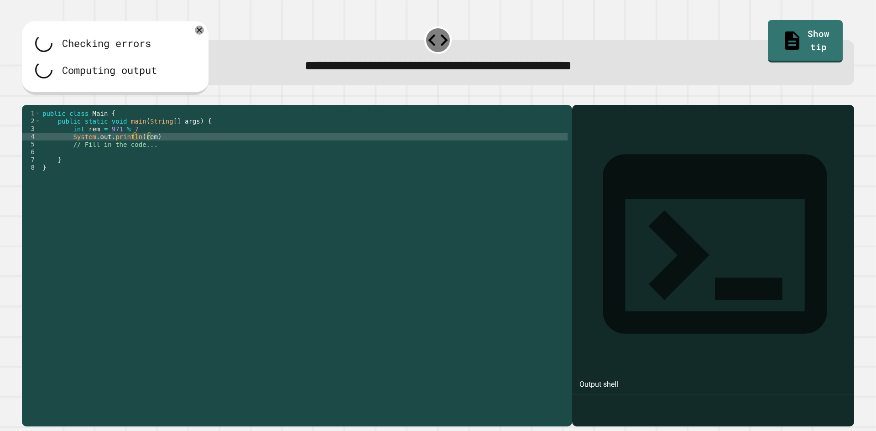
click at [154, 144] on div "public class Main { public static void main ( String [ ] args ) { int rem = 971…" at bounding box center [304, 257] width 527 height 295
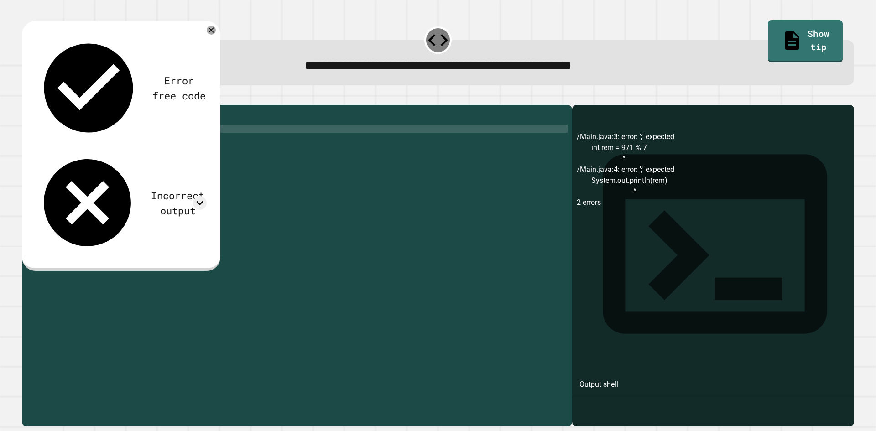
click at [156, 155] on div "public class Main { public static void main ( String [ ] args ) { int rem = 971…" at bounding box center [304, 257] width 527 height 295
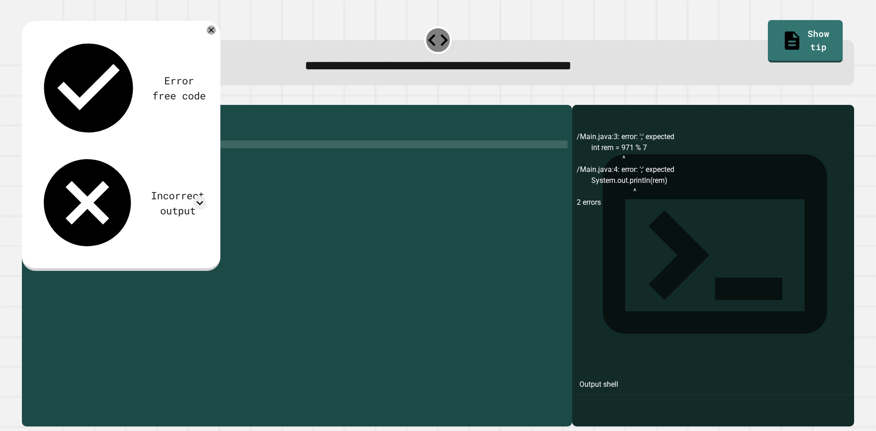
click at [155, 149] on div "public class Main { public static void main ( String [ ] args ) { int rem = 971…" at bounding box center [304, 257] width 527 height 295
type textarea "**********"
click at [26, 98] on button "button" at bounding box center [26, 98] width 0 height 0
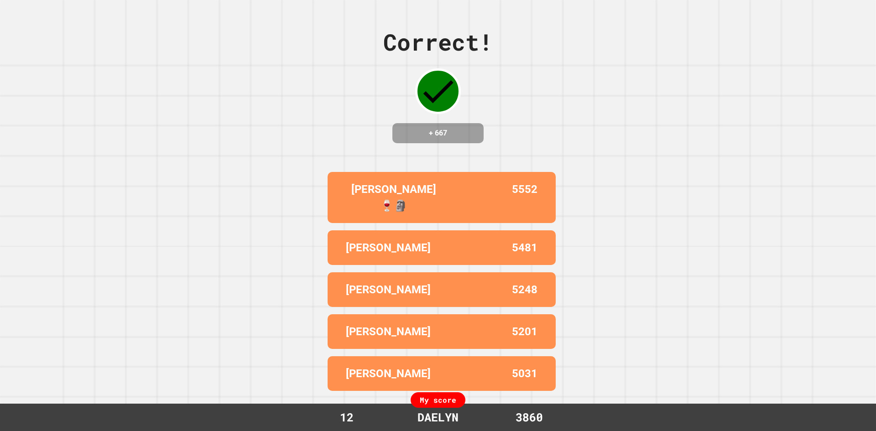
click at [40, 254] on div "Correct! + 667 DANIEL 🍷🗿 5552 JORGE BLARDONI 5481 JAMES-LEY 5248 NATHAN 5201 JO…" at bounding box center [438, 215] width 876 height 431
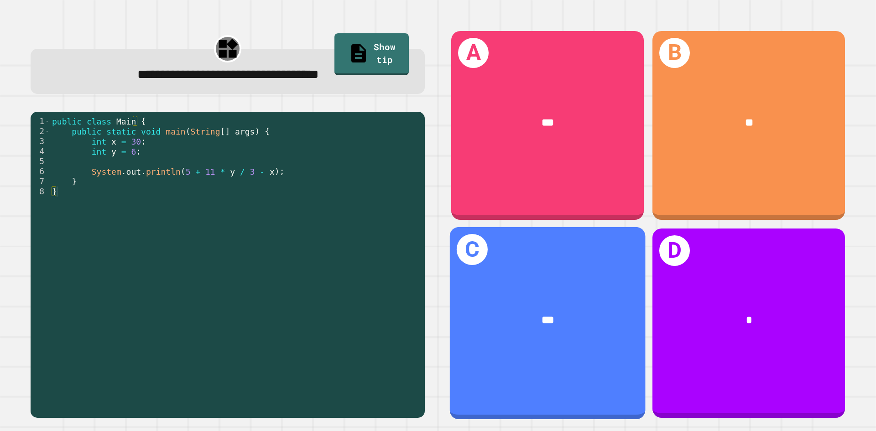
click at [539, 291] on div "***" at bounding box center [548, 320] width 196 height 59
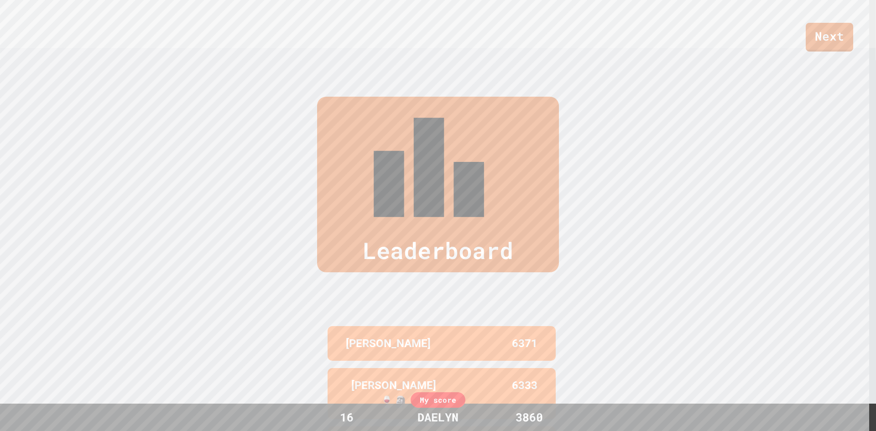
scroll to position [435, 0]
